Goal: Entertainment & Leisure: Browse casually

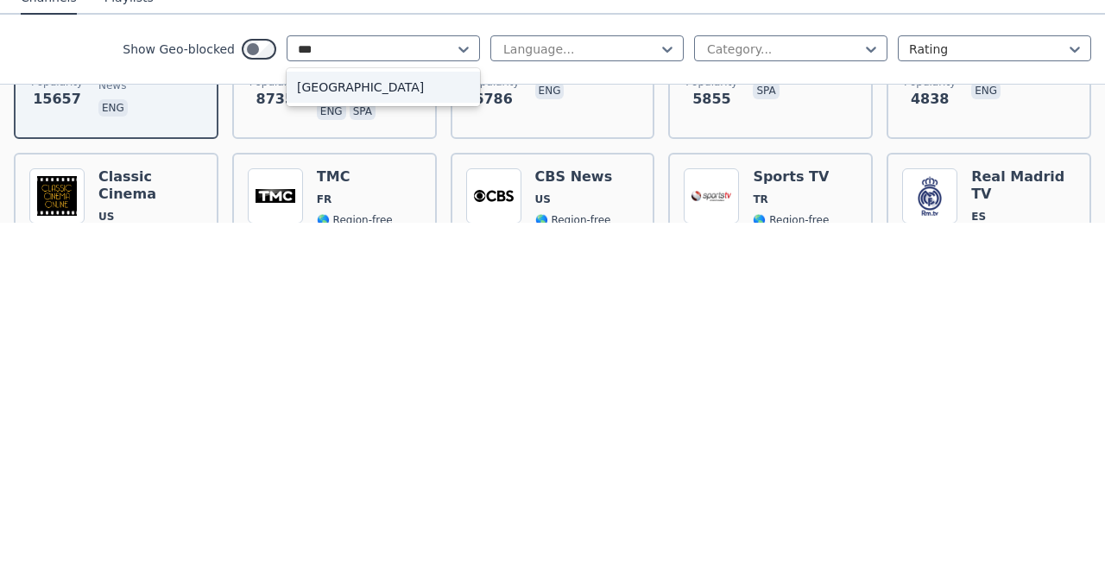
click at [347, 434] on div "[GEOGRAPHIC_DATA]" at bounding box center [383, 432] width 193 height 31
type input "***"
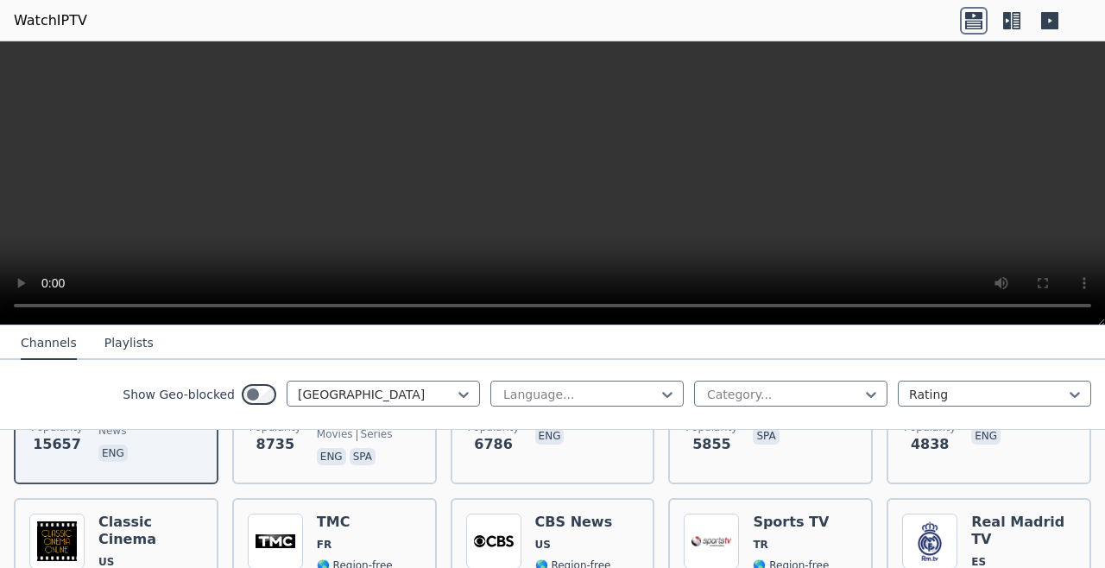
scroll to position [279, 0]
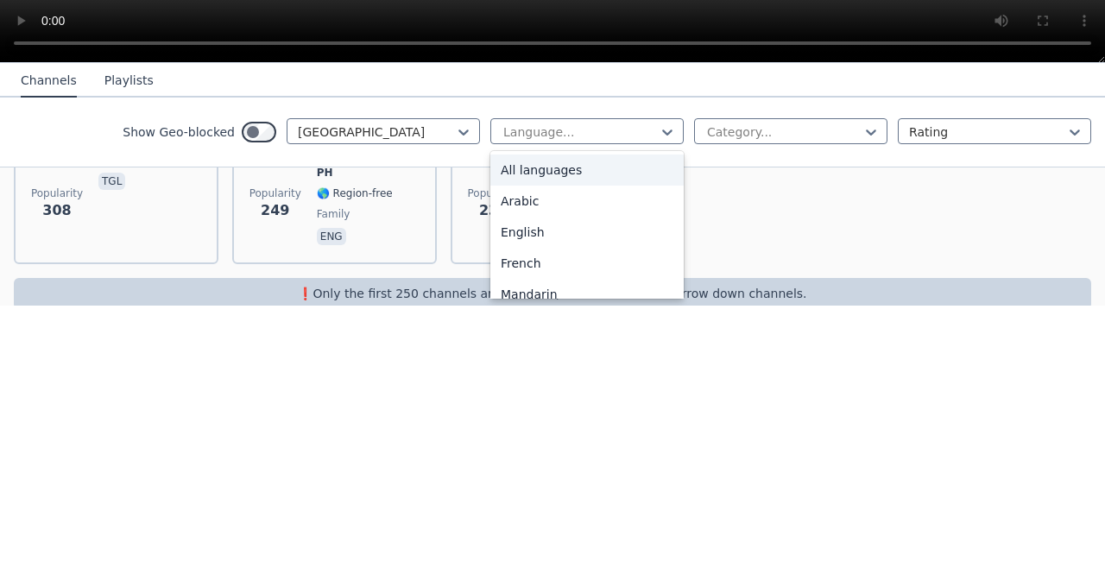
click at [762, 459] on div "Popularity 308 INC TV PH 🌎 Region-free tgl Popularity 249 Great Commission TV P…" at bounding box center [552, 440] width 1105 height 200
type input "*"
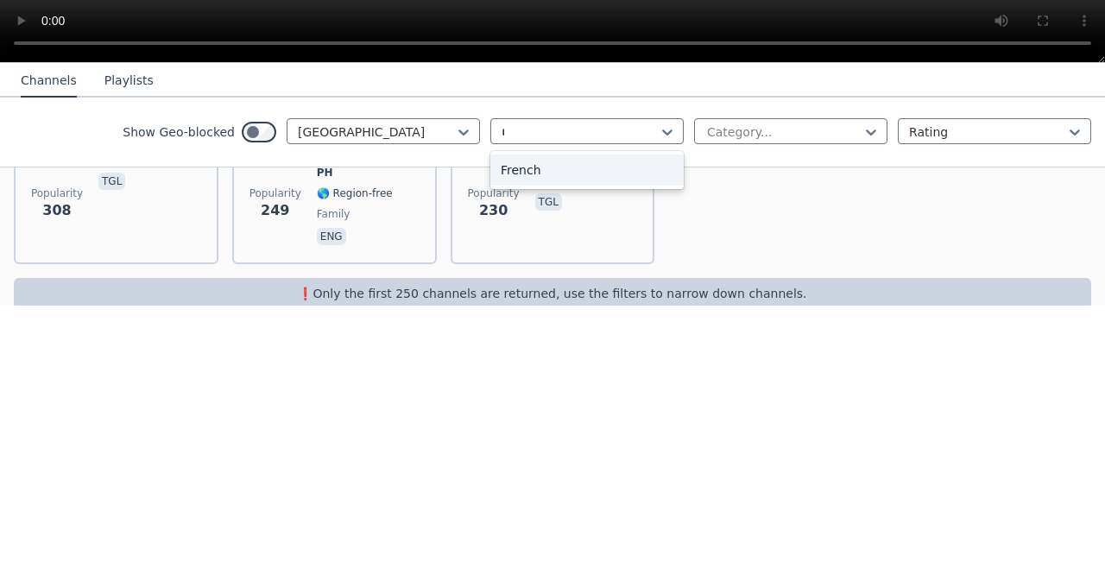
scroll to position [0, 0]
type input "*"
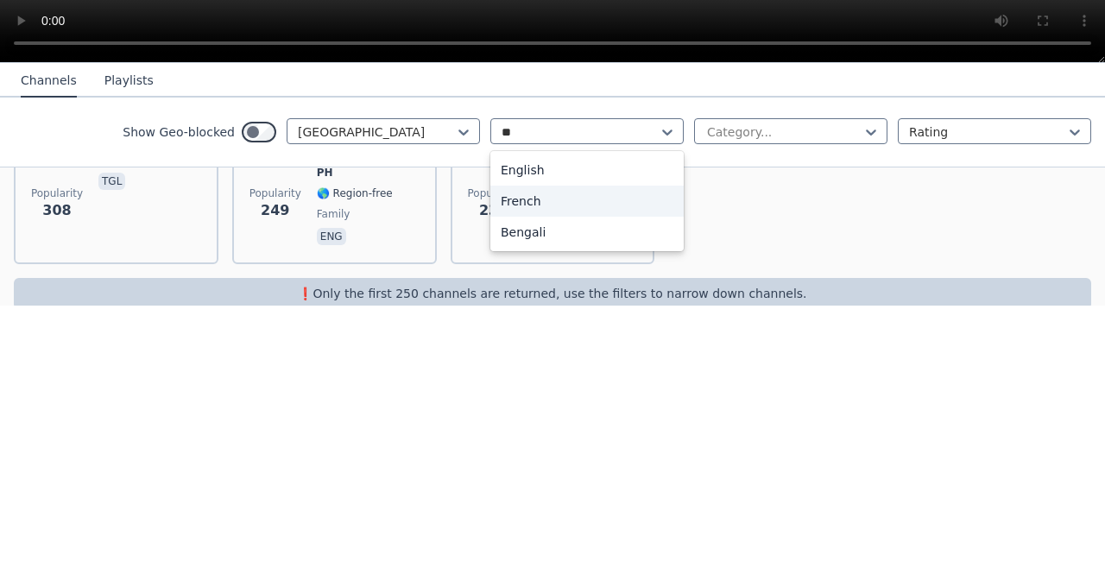
click at [537, 442] on div "English" at bounding box center [586, 432] width 193 height 31
type input "**"
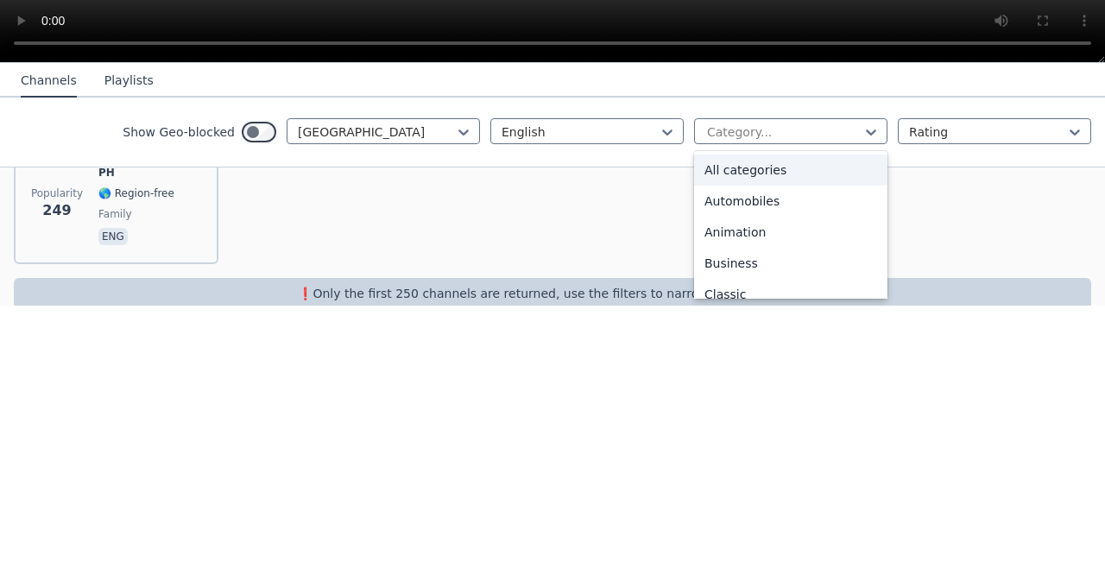
click at [783, 444] on div "All categories" at bounding box center [790, 432] width 193 height 31
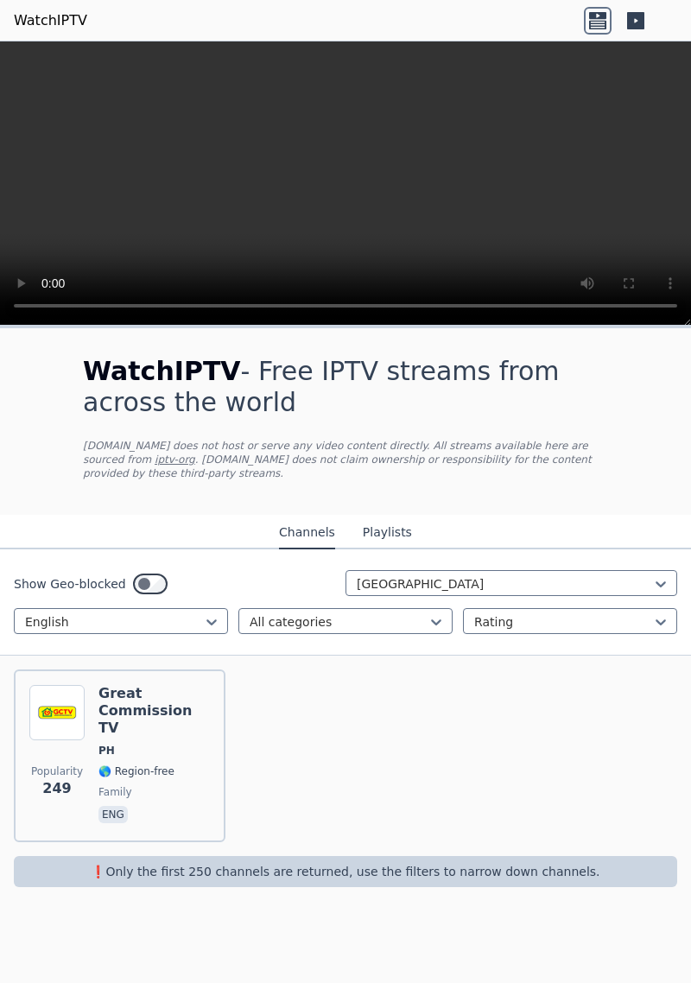
click at [373, 523] on button "Playlists" at bounding box center [387, 532] width 49 height 33
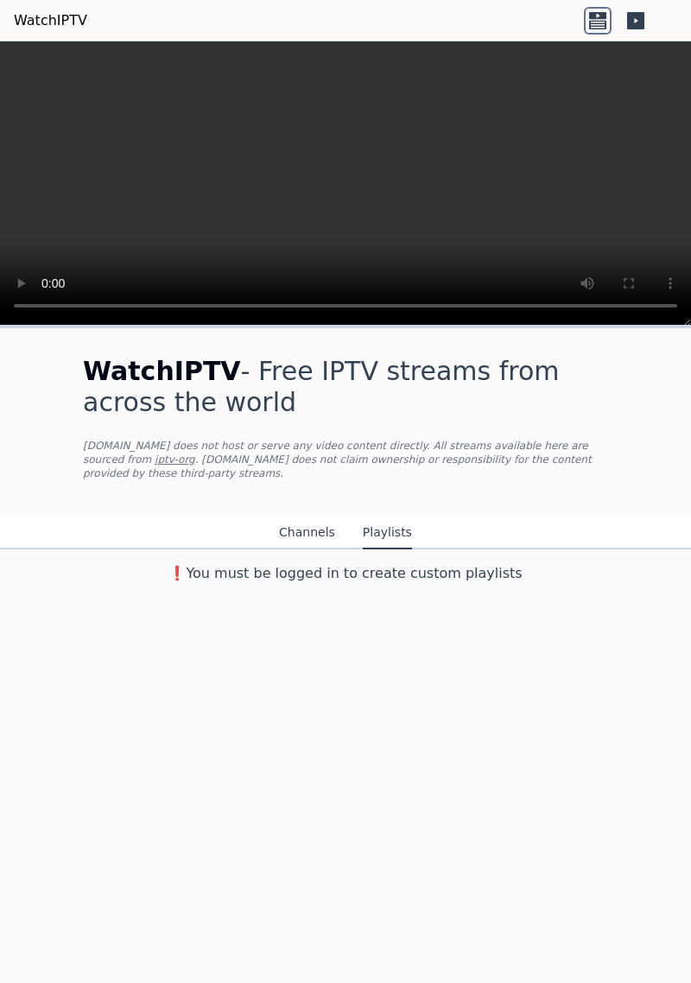
click at [309, 516] on button "Channels" at bounding box center [307, 532] width 56 height 33
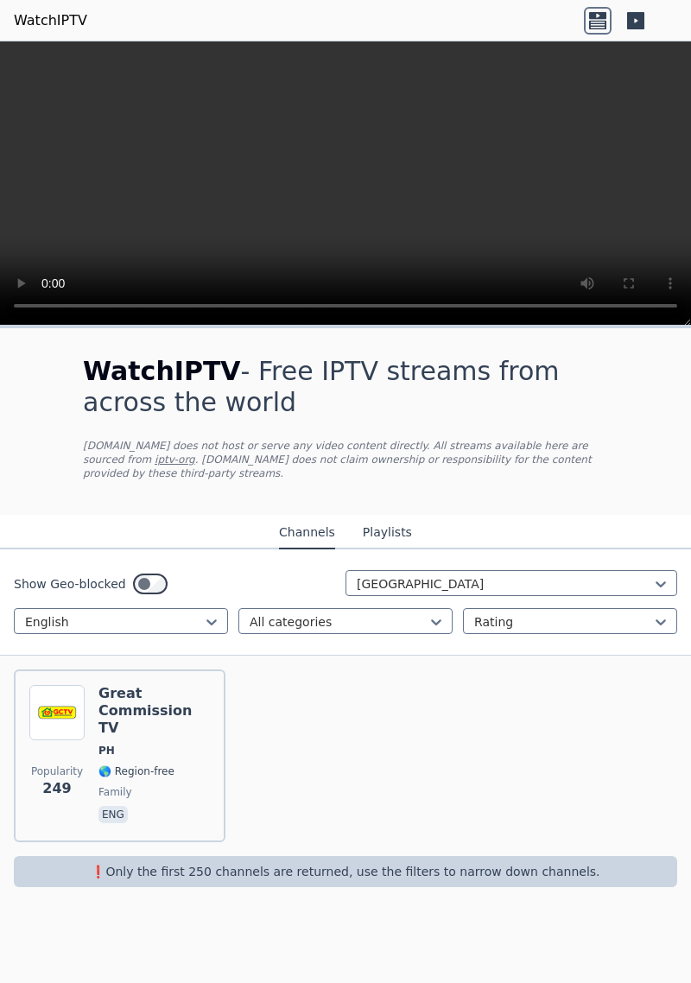
click at [598, 23] on icon at bounding box center [597, 24] width 17 height 9
click at [641, 22] on icon at bounding box center [635, 20] width 17 height 17
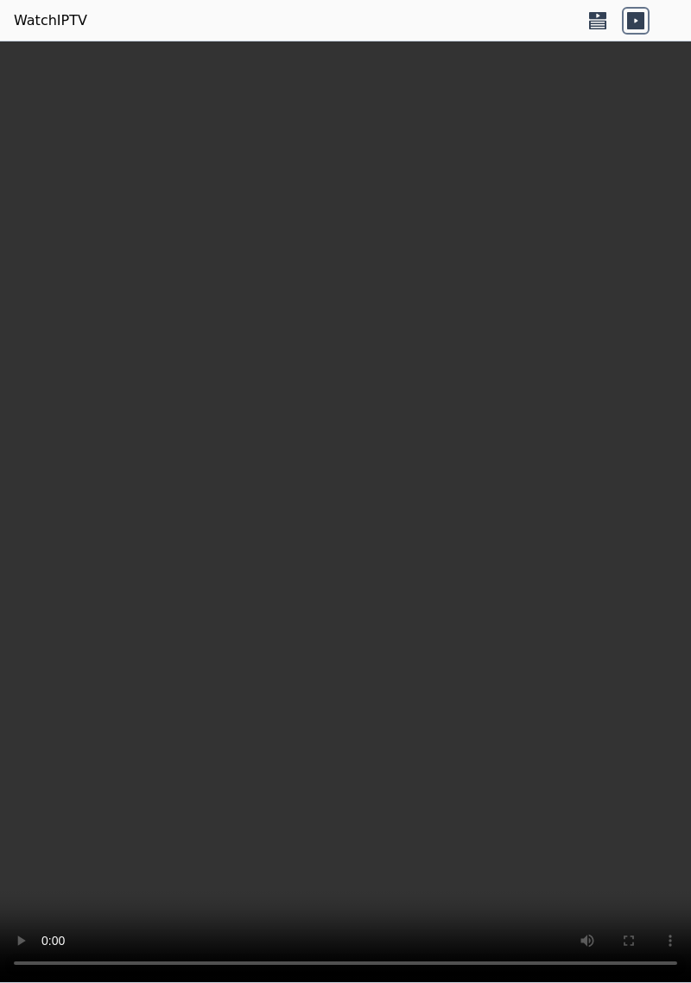
click at [585, 20] on icon at bounding box center [598, 21] width 28 height 28
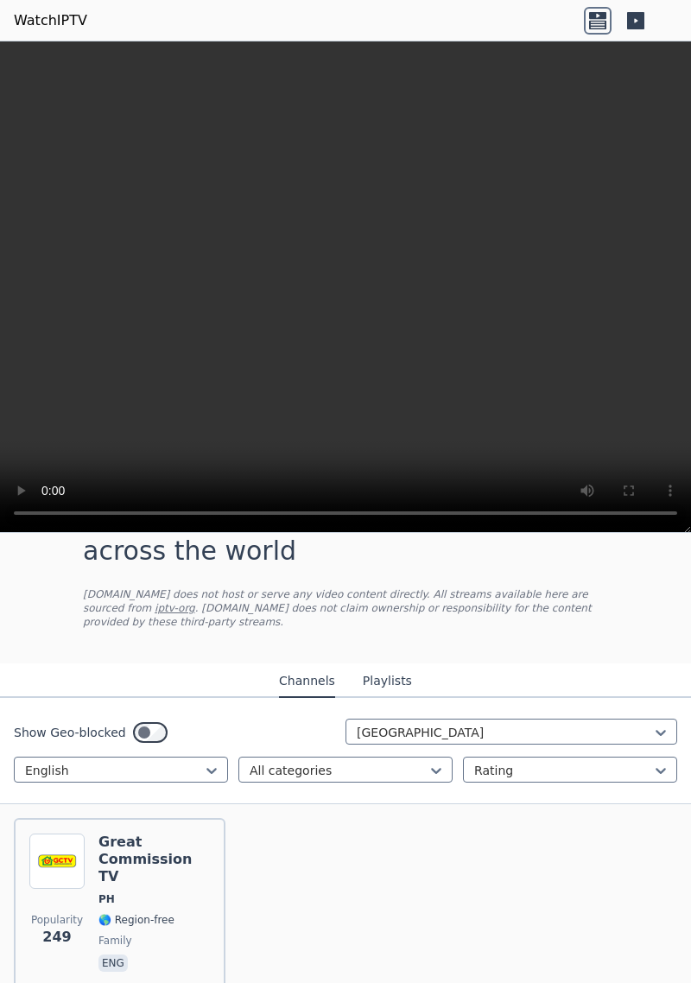
scroll to position [108, 0]
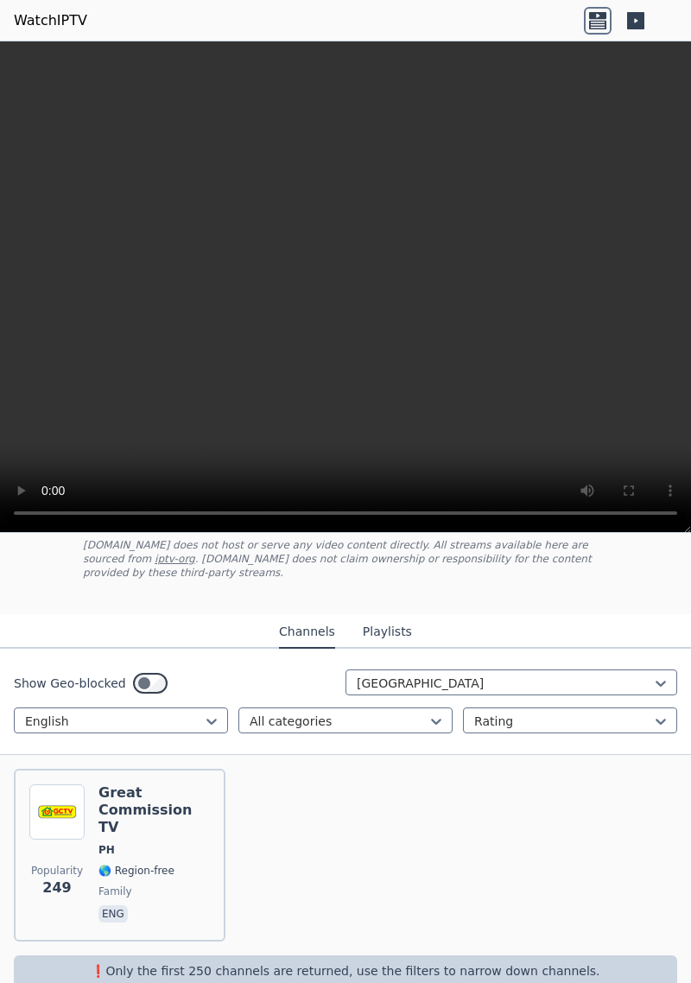
click at [377, 567] on button "Playlists" at bounding box center [387, 632] width 49 height 33
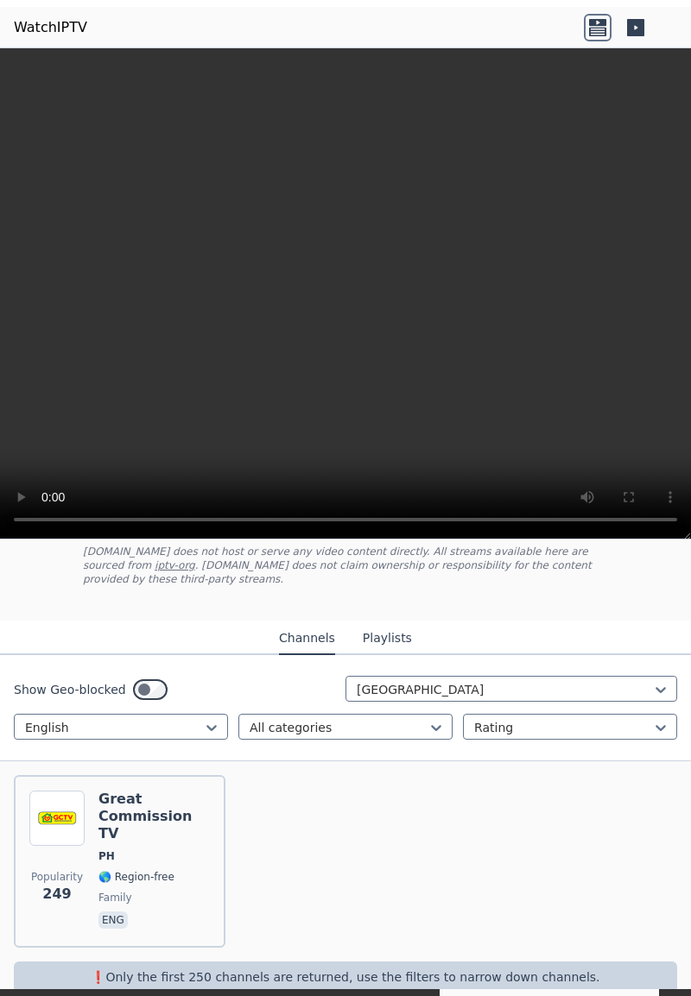
scroll to position [0, 0]
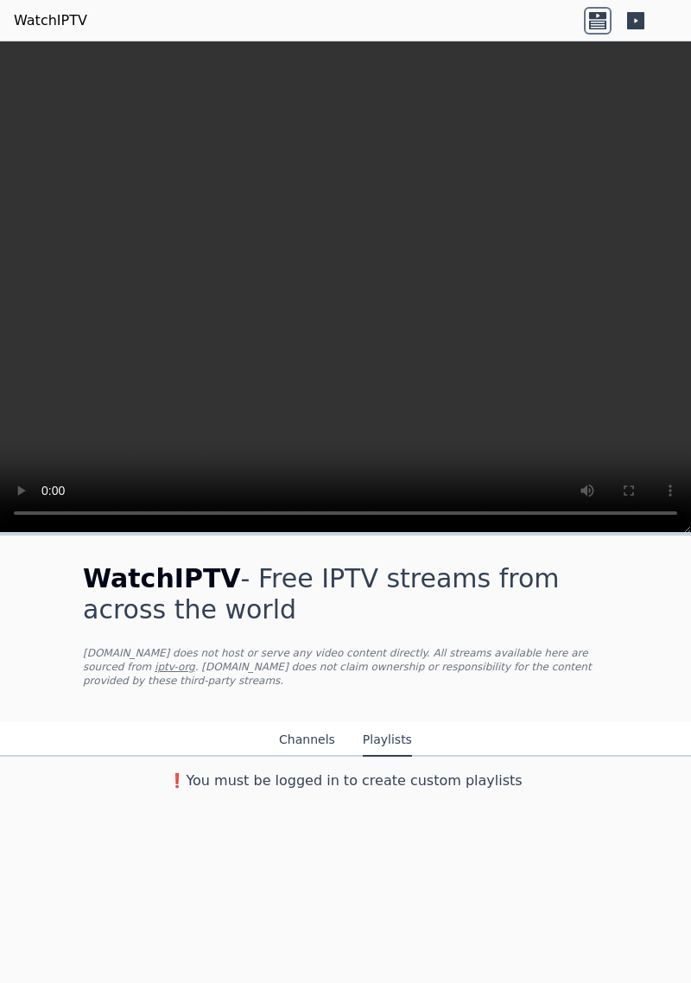
click at [314, 567] on button "Channels" at bounding box center [307, 740] width 56 height 33
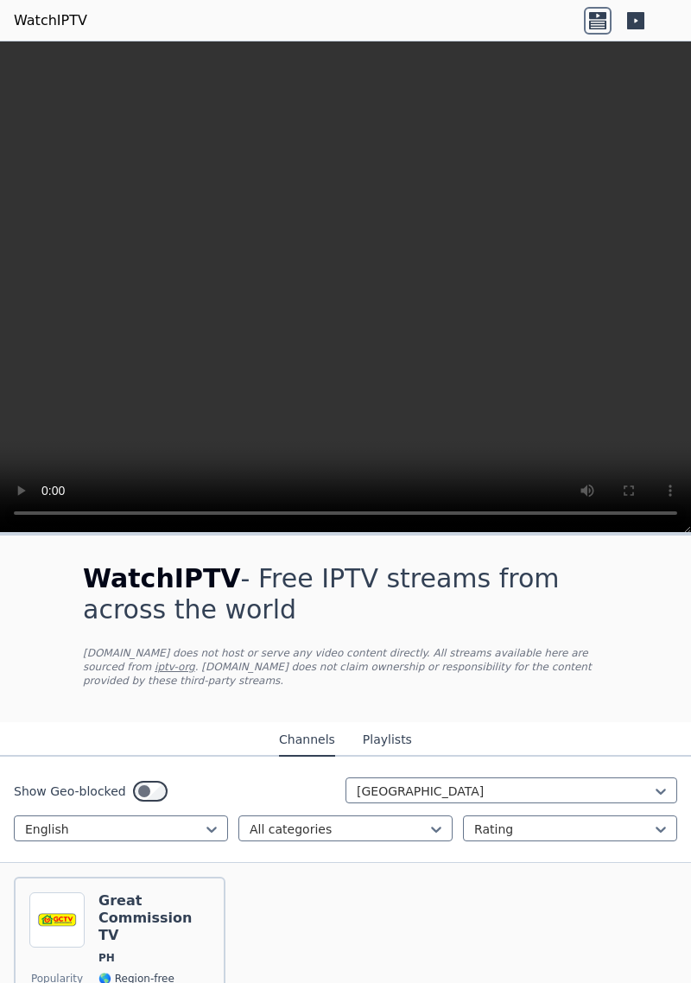
click at [41, 23] on link "WatchIPTV" at bounding box center [50, 20] width 73 height 21
click at [596, 30] on icon at bounding box center [598, 21] width 28 height 28
click at [641, 23] on icon at bounding box center [635, 20] width 17 height 17
